Goal: Information Seeking & Learning: Understand process/instructions

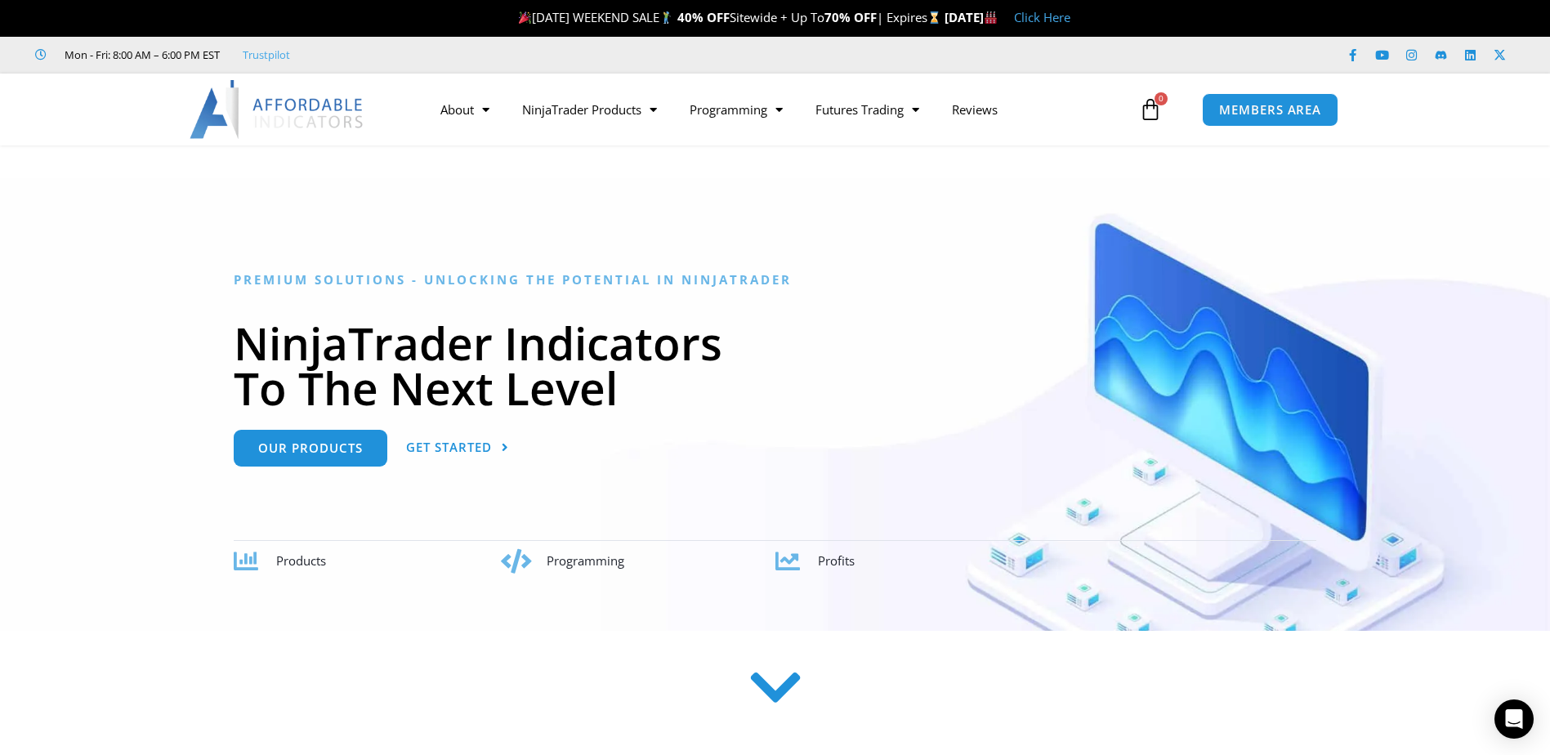
click at [772, 696] on icon at bounding box center [775, 688] width 58 height 58
click at [468, 445] on span "Get Started" at bounding box center [449, 447] width 86 height 12
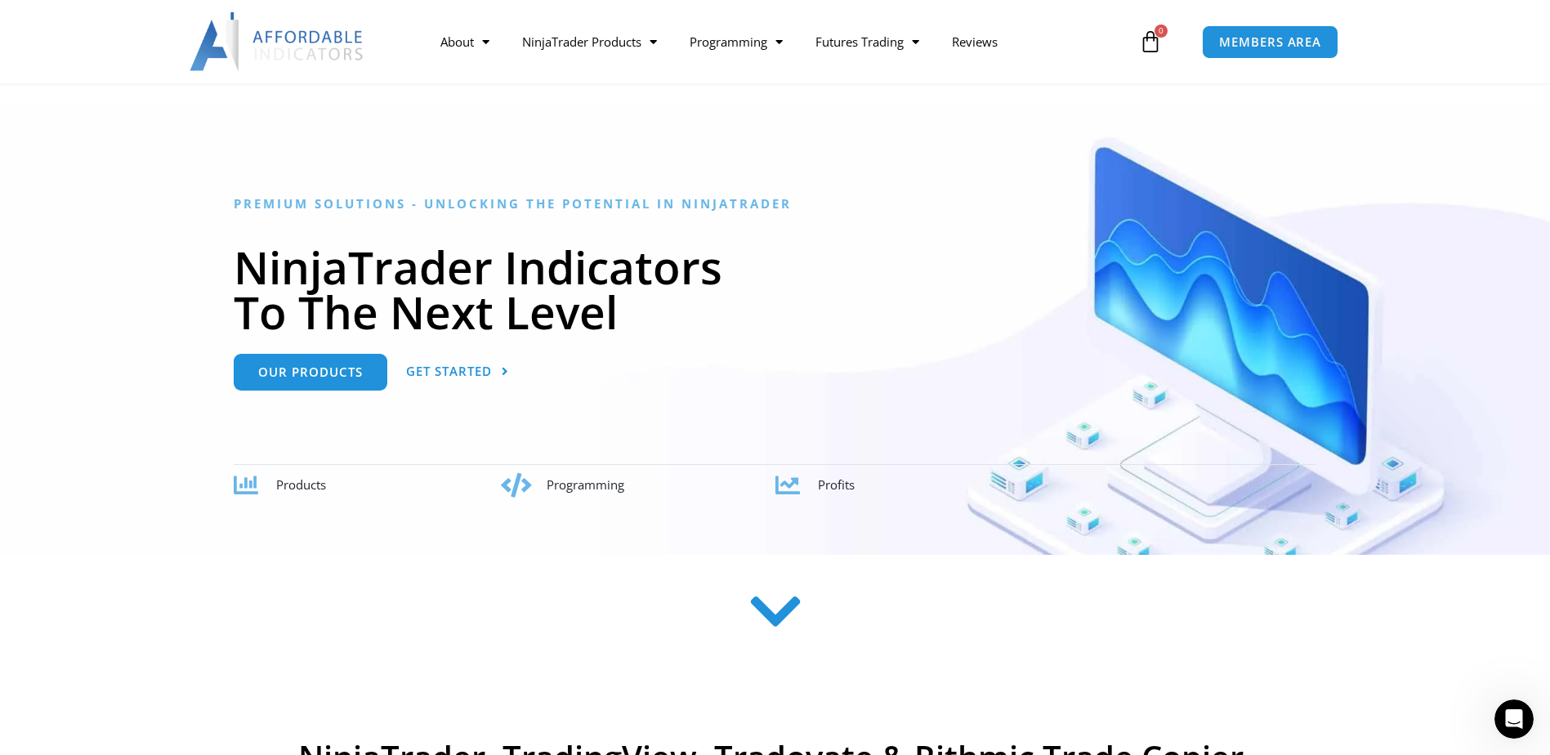
scroll to position [5, 0]
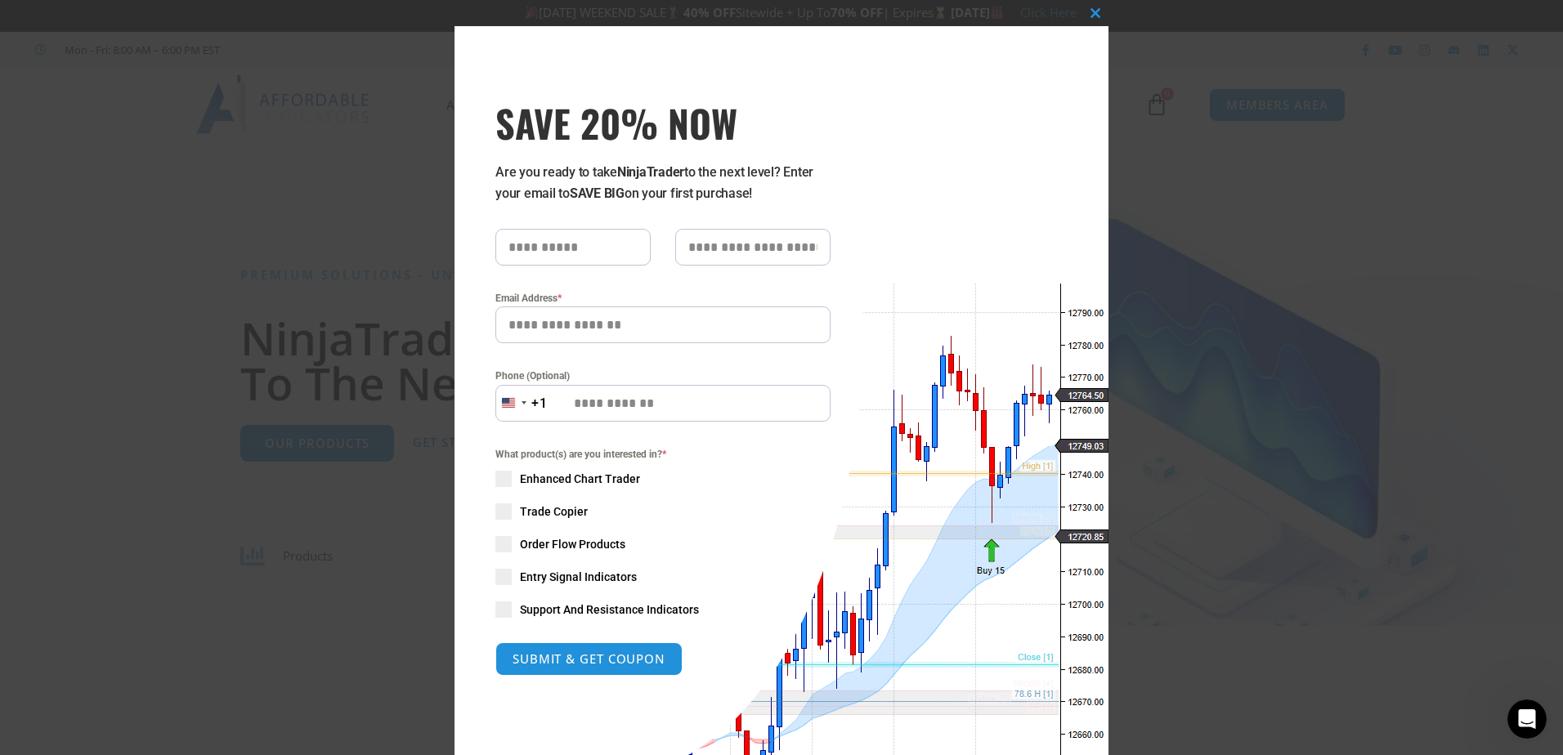
click at [320, 199] on div "Close this module SAVE 20% NOW Are you ready to take NinjaTrader to the next le…" at bounding box center [781, 377] width 1563 height 755
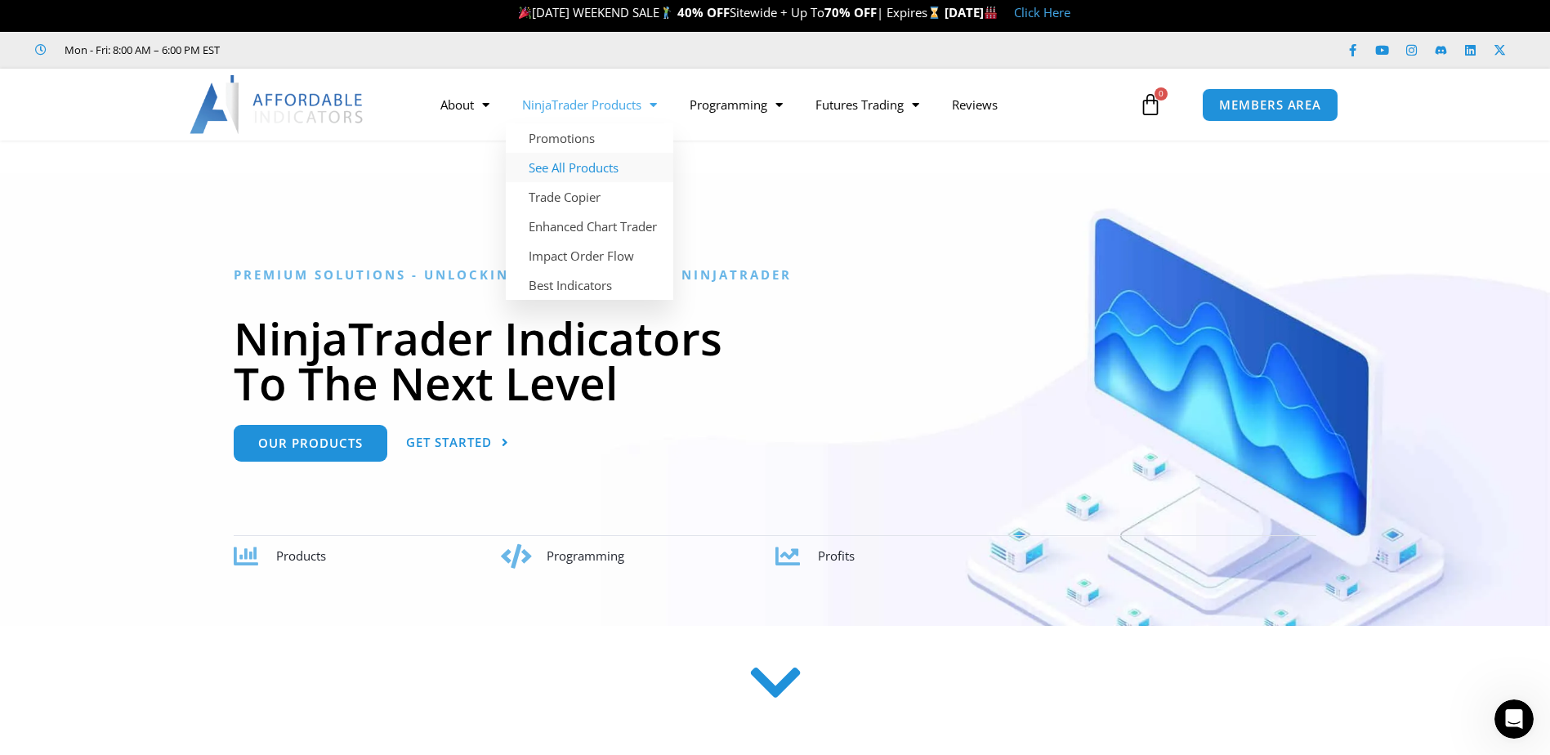
click at [623, 163] on link "See All Products" at bounding box center [590, 167] width 168 height 29
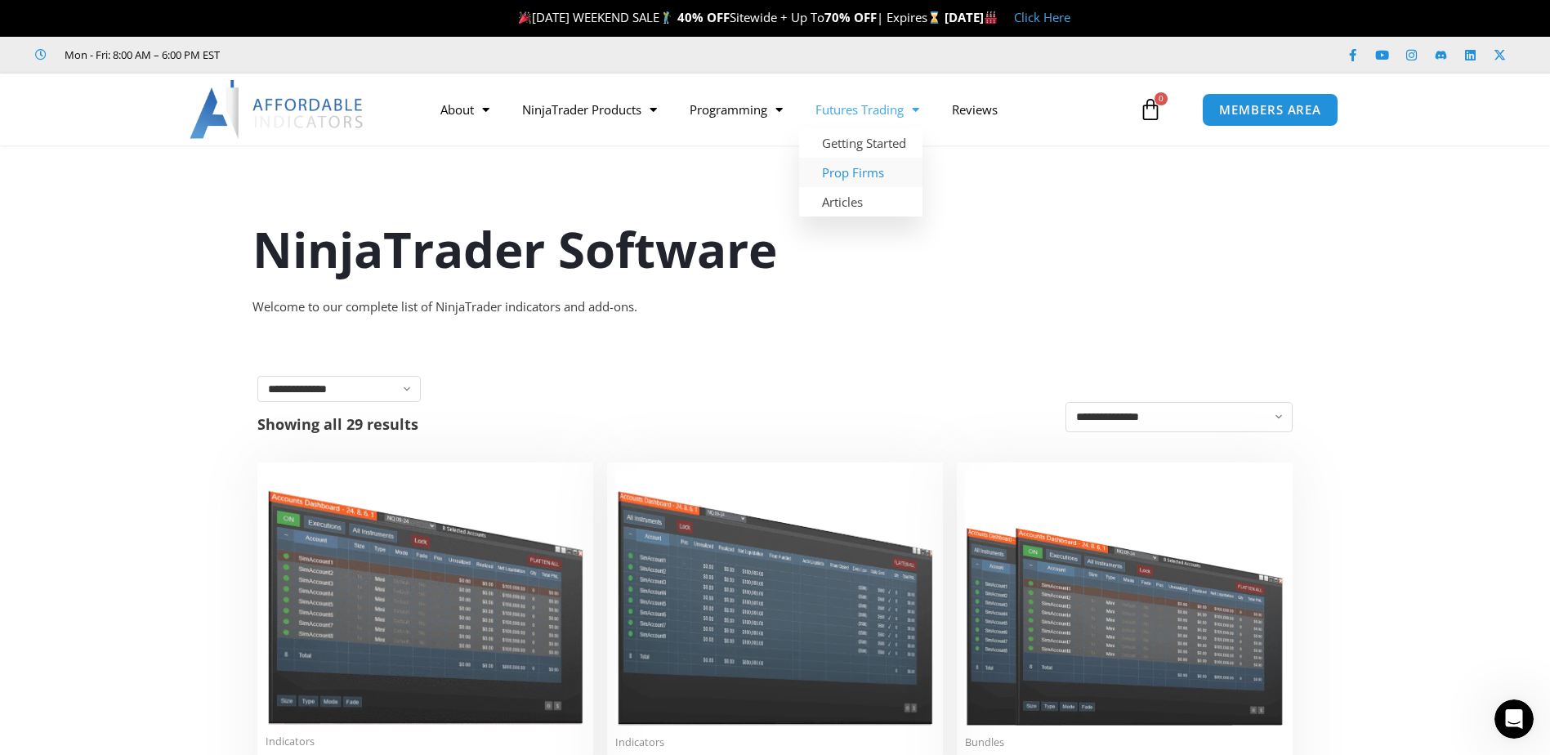
click at [870, 170] on link "Prop Firms" at bounding box center [860, 172] width 123 height 29
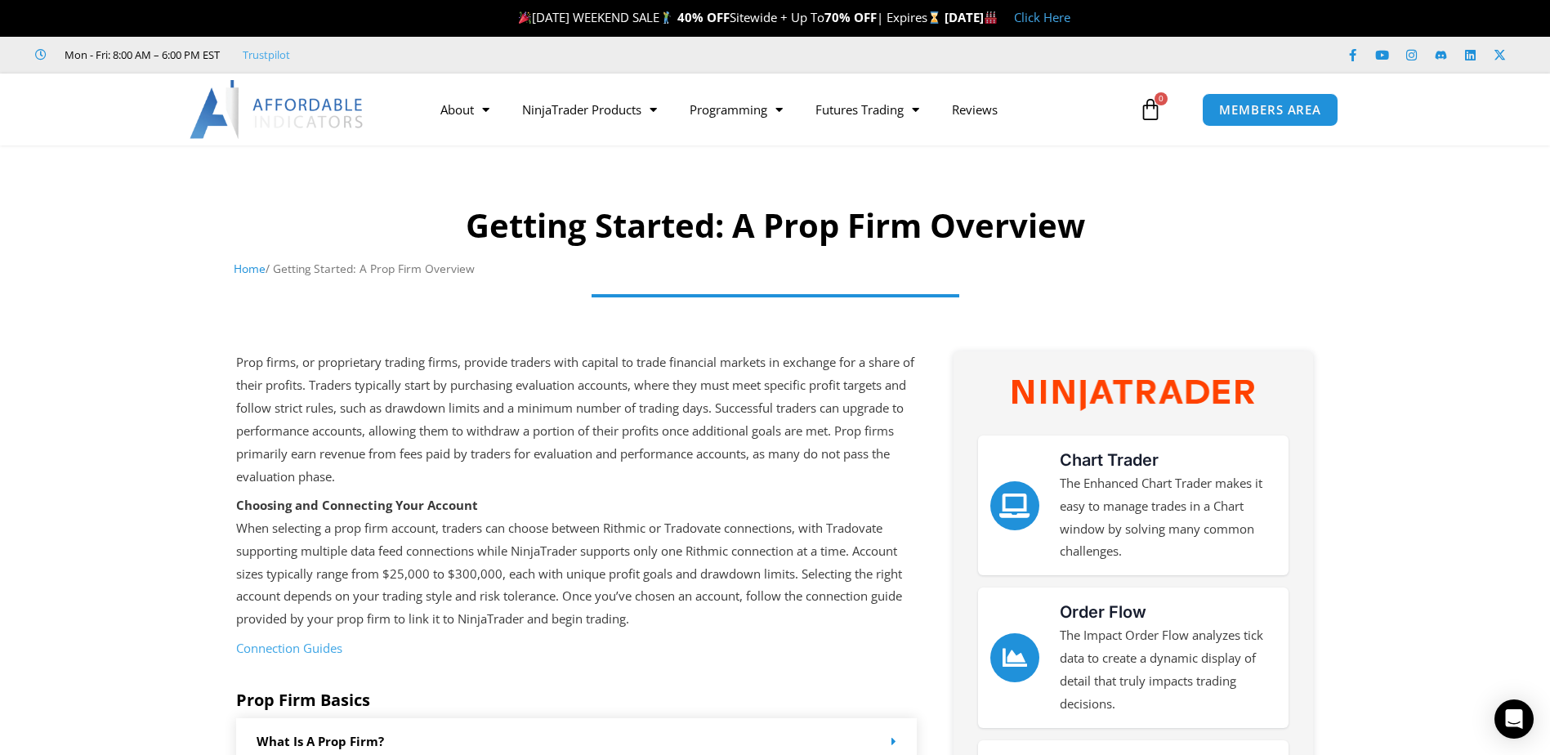
click at [299, 648] on link "Connection Guides" at bounding box center [289, 648] width 106 height 16
